Goal: Task Accomplishment & Management: Manage account settings

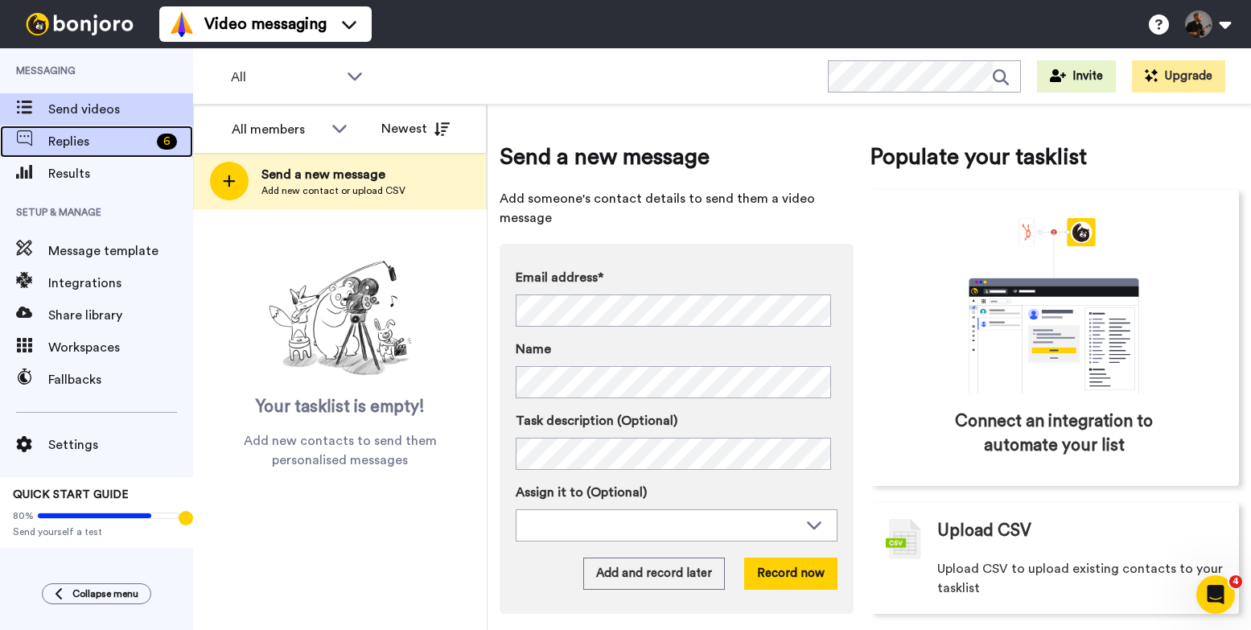
click at [125, 142] on span "Replies" at bounding box center [99, 141] width 102 height 19
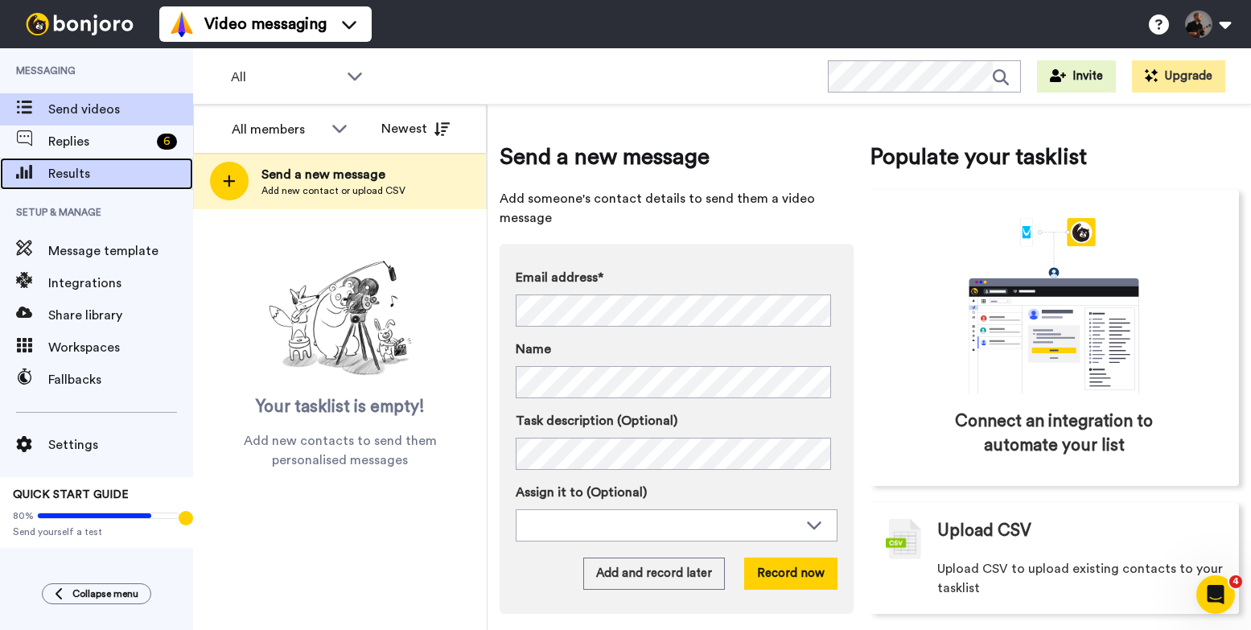
click at [139, 171] on span "Results" at bounding box center [120, 173] width 145 height 19
click at [135, 170] on span "Results" at bounding box center [120, 173] width 145 height 19
click at [95, 183] on span "Results" at bounding box center [120, 173] width 145 height 19
click at [93, 170] on span "Results" at bounding box center [120, 173] width 145 height 19
click at [60, 168] on span "Results" at bounding box center [120, 173] width 145 height 19
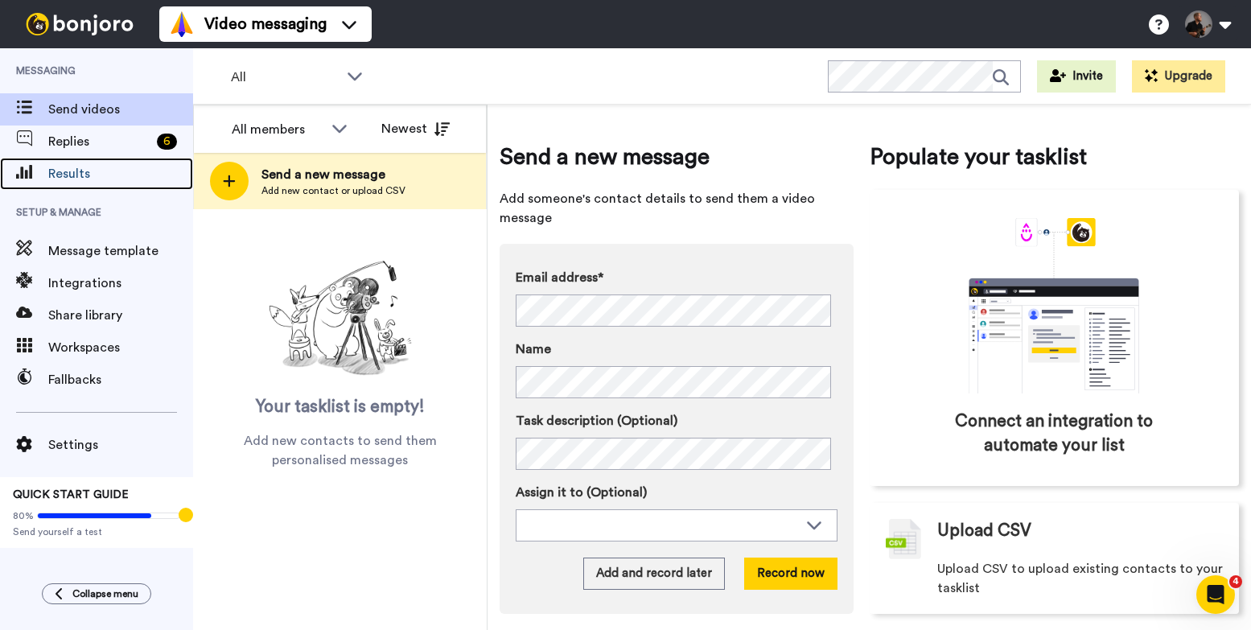
click at [60, 168] on span "Results" at bounding box center [120, 173] width 145 height 19
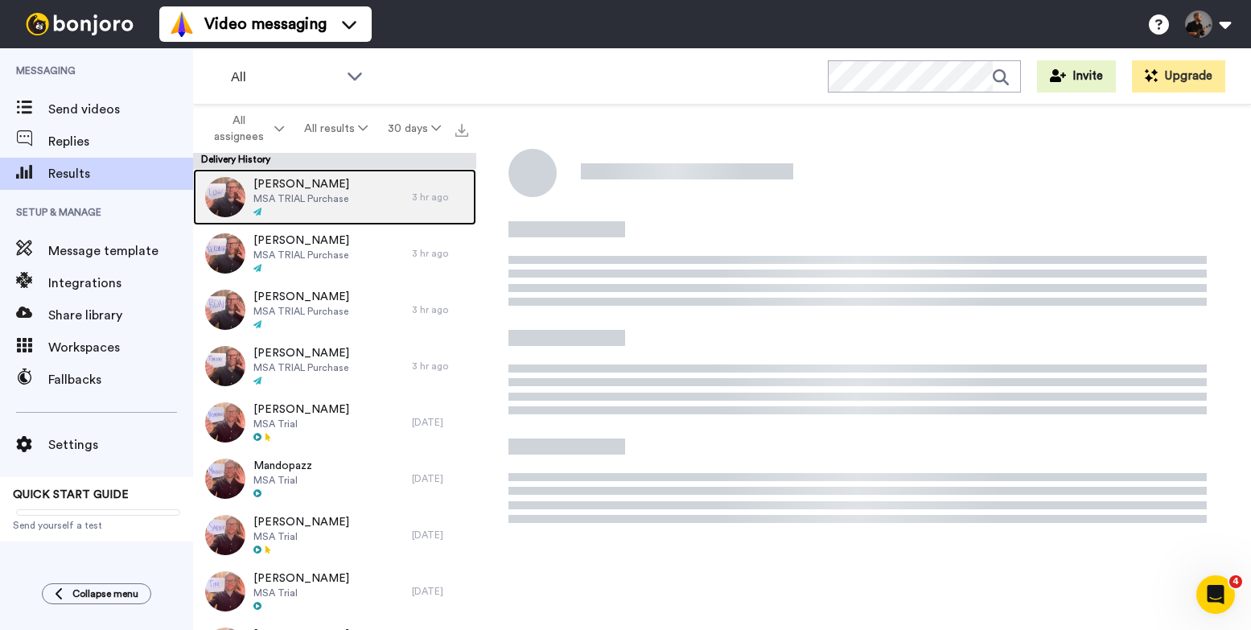
click at [344, 208] on div at bounding box center [302, 212] width 96 height 11
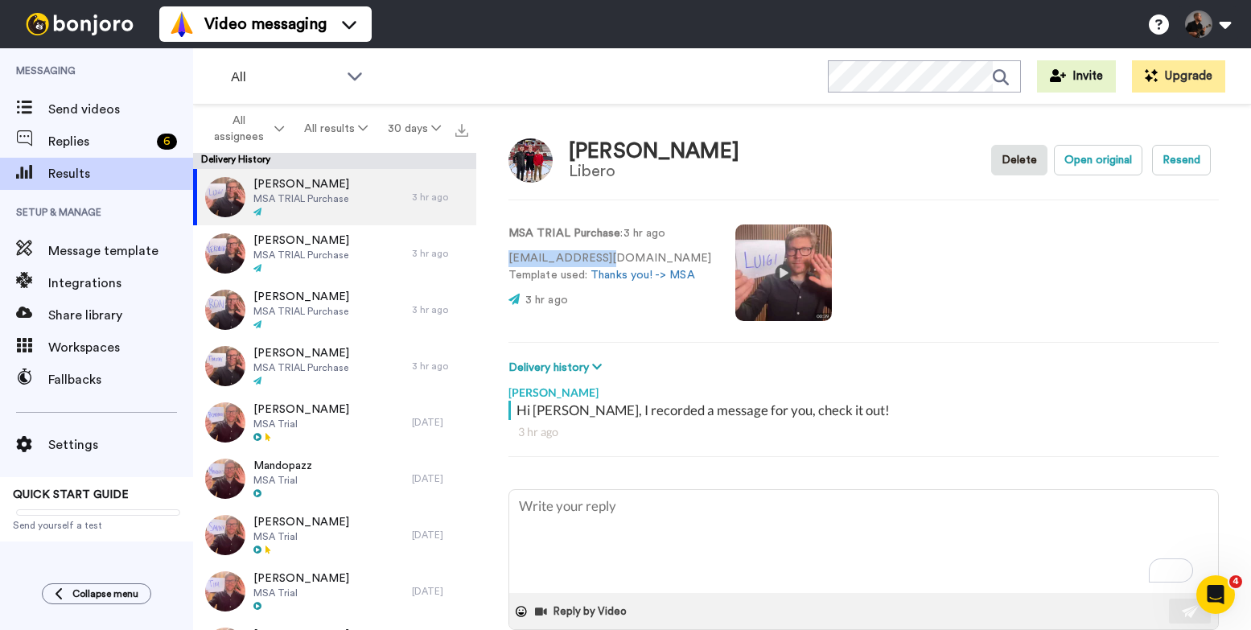
drag, startPoint x: 592, startPoint y: 255, endPoint x: 502, endPoint y: 255, distance: 89.3
click at [502, 255] on div "[PERSON_NAME] Libero Delete Open original Resend MSA TRIAL Purchase : 3 hr ago …" at bounding box center [863, 372] width 775 height 534
copy p "[EMAIL_ADDRESS][DOMAIN_NAME]"
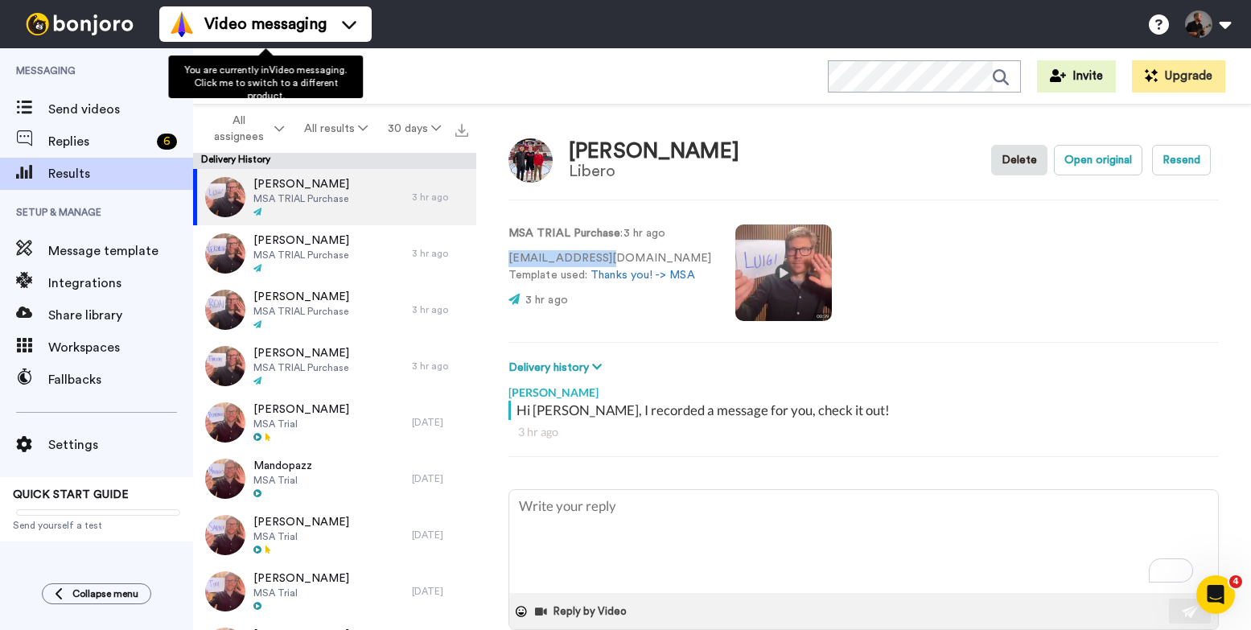
type textarea "x"
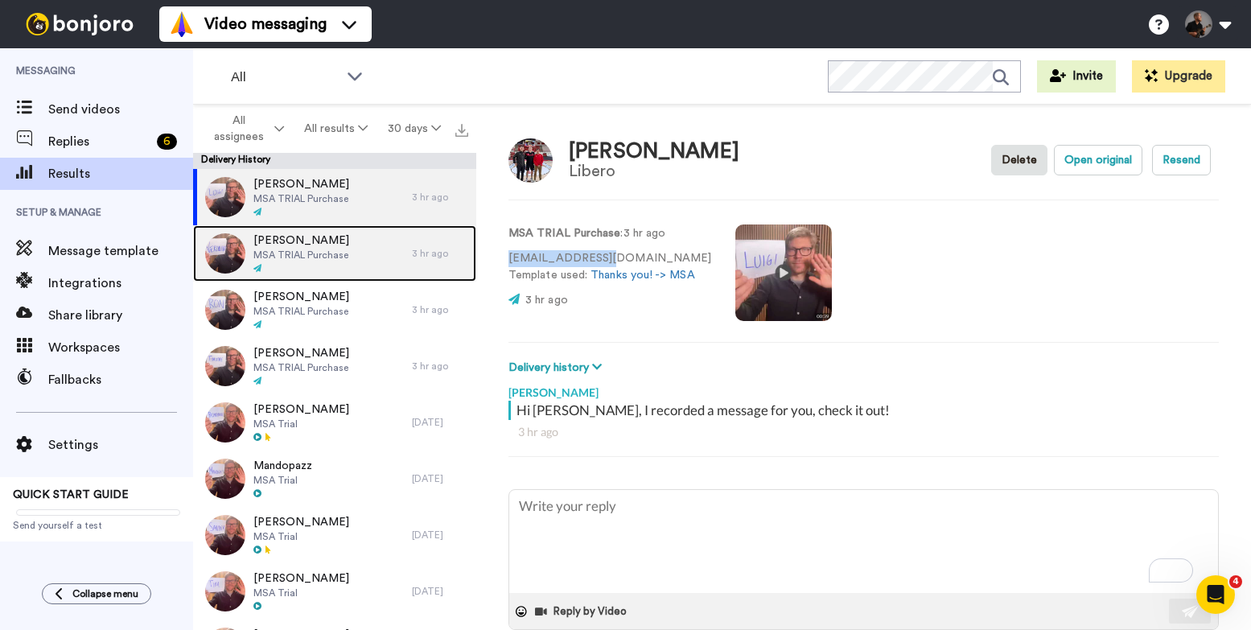
click at [344, 241] on span "[PERSON_NAME]" at bounding box center [302, 241] width 96 height 16
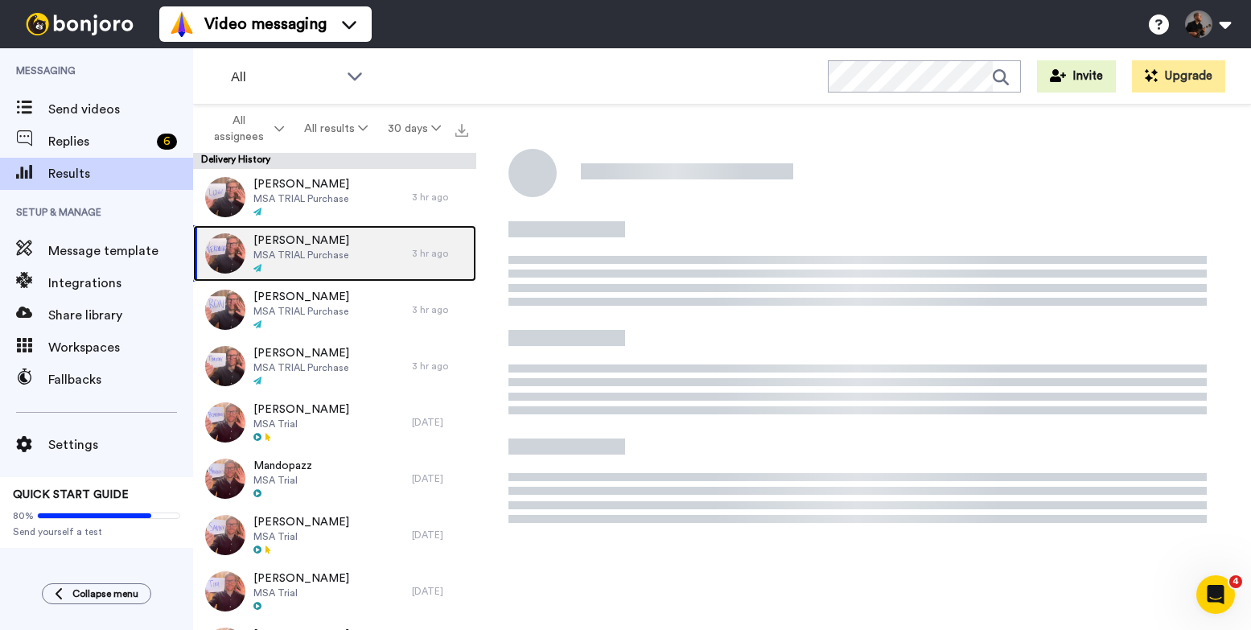
click at [313, 238] on span "[PERSON_NAME]" at bounding box center [302, 241] width 96 height 16
